Goal: Check status: Check status

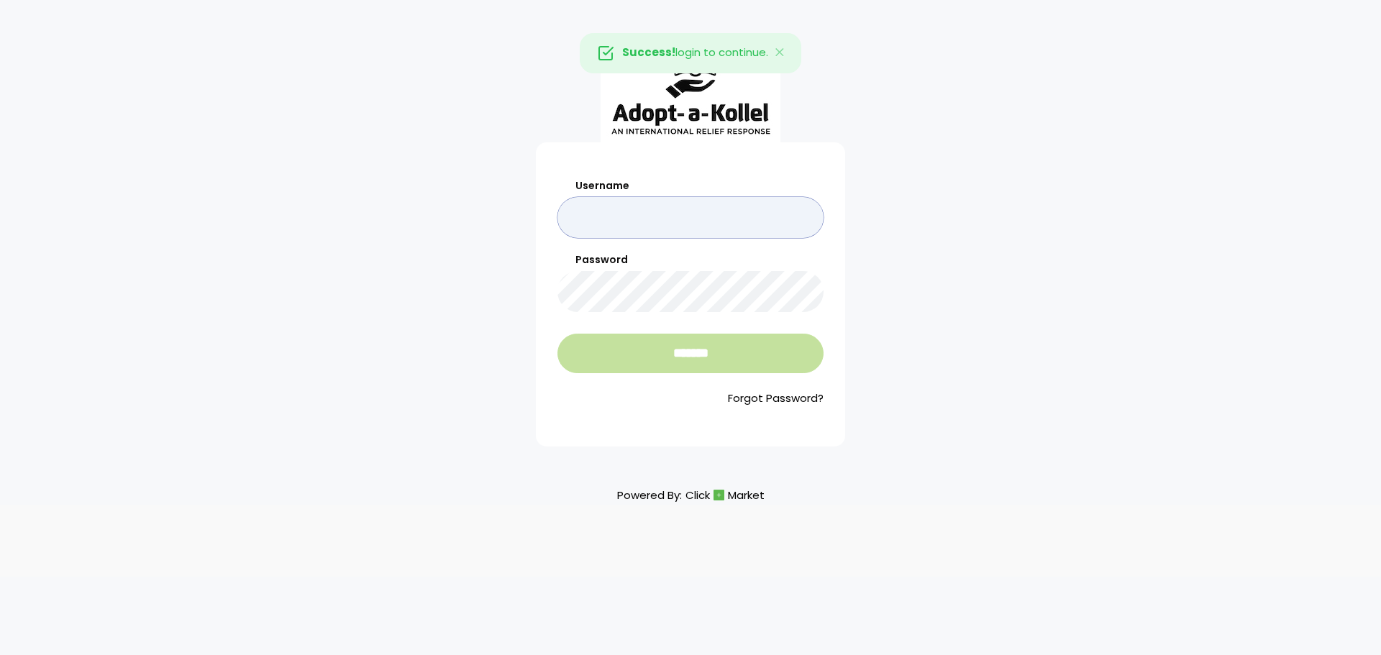
type input "**********"
click at [641, 355] on input "*******" at bounding box center [690, 354] width 266 height 40
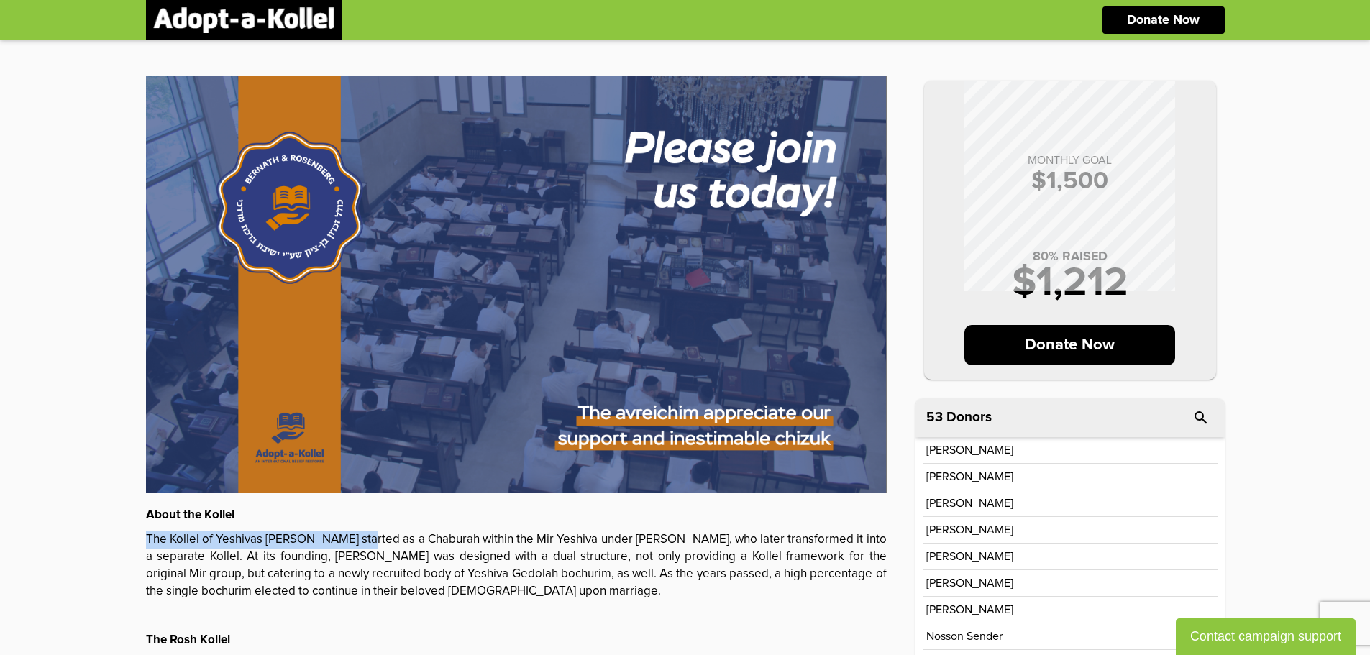
drag, startPoint x: 370, startPoint y: 539, endPoint x: 140, endPoint y: 535, distance: 230.2
click at [140, 535] on div "MONTHLY GOAL $ 1,500 80 % RAISED $ 1,212 Donate Now About the Kollel The Kollel…" at bounding box center [685, 475] width 1107 height 871
